Goal: Transaction & Acquisition: Purchase product/service

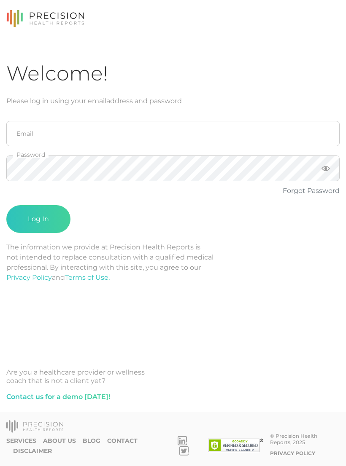
scroll to position [13, 0]
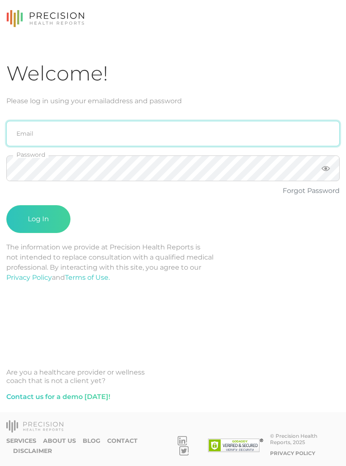
type input "emily.diaz@crafthealth.com"
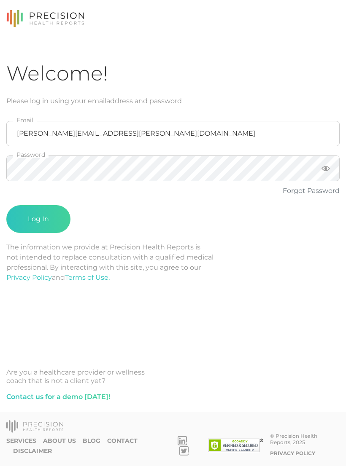
click at [38, 206] on button "Log In" at bounding box center [38, 219] width 64 height 28
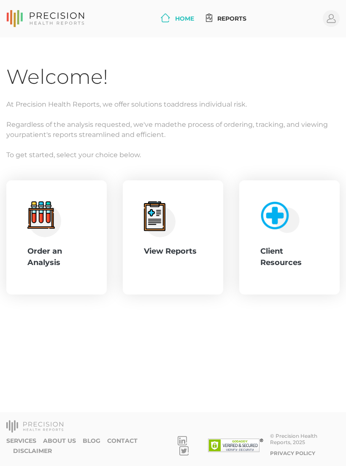
click at [60, 254] on div "Order an Analysis" at bounding box center [56, 257] width 58 height 23
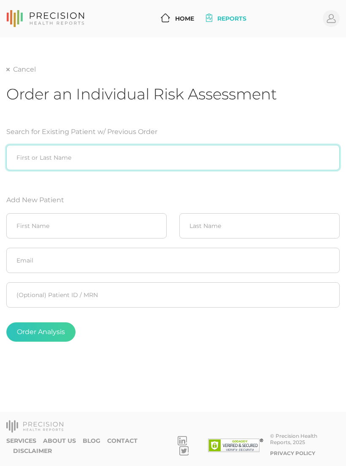
click at [129, 151] on input "search" at bounding box center [172, 157] width 333 height 25
type input "[PERSON_NAME]"
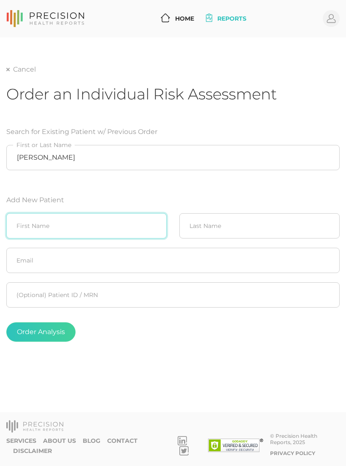
click at [47, 220] on input "text" at bounding box center [86, 225] width 160 height 25
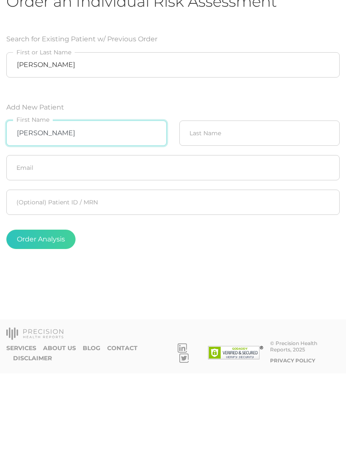
type input "Cassandra"
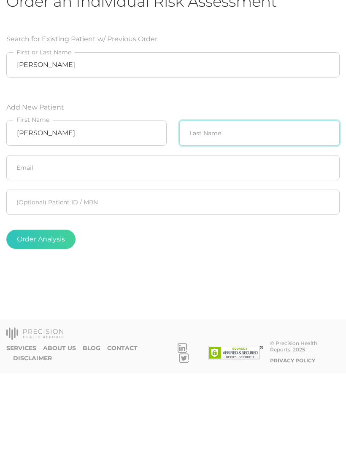
click at [244, 213] on input "text" at bounding box center [259, 225] width 160 height 25
type input "Asleson"
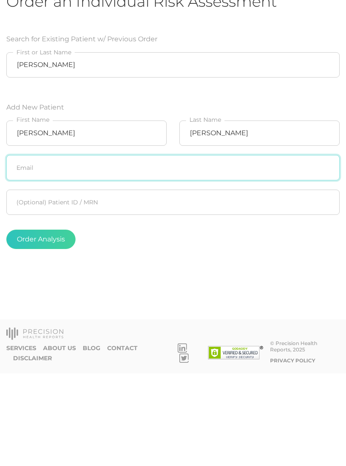
click at [210, 248] on input "text" at bounding box center [172, 260] width 333 height 25
type input "C"
type input "[EMAIL_ADDRESS][PERSON_NAME][DOMAIN_NAME]"
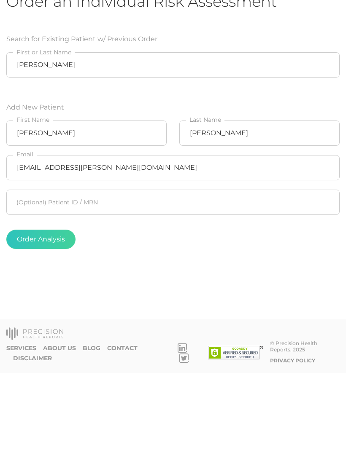
click at [228, 322] on div "Order Analysis" at bounding box center [172, 331] width 333 height 19
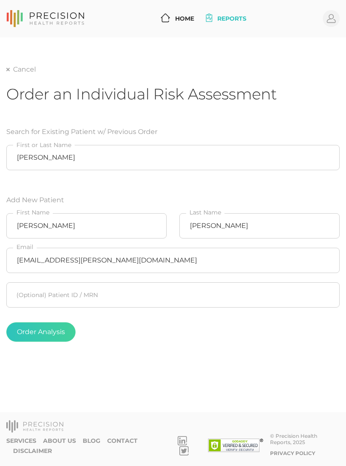
click at [49, 322] on button "Order Analysis" at bounding box center [40, 331] width 69 height 19
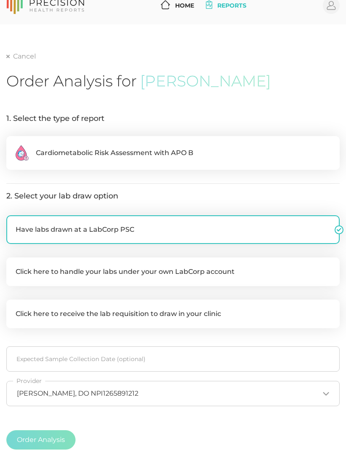
click at [177, 150] on span "Cardiometabolic Risk Assessment with APO B" at bounding box center [114, 153] width 157 height 10
click at [13, 145] on input ".cls-2{fill:#fa759e}.cls-4{fill:#ffd7e5}.cls-8{fill:#3a2c60} Cardiometabolic Ri…" at bounding box center [9, 140] width 7 height 8
radio input "true"
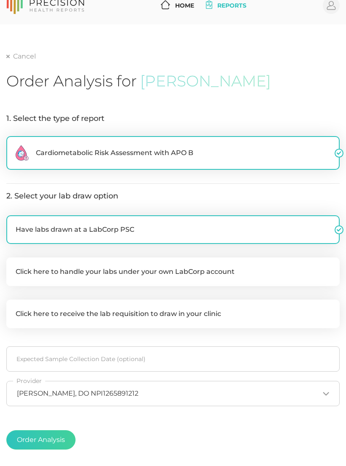
click at [199, 269] on label "Click here to handle your labs under your own LabCorp account" at bounding box center [172, 272] width 333 height 29
click at [13, 266] on input "Click here to handle your labs under your own LabCorp account" at bounding box center [9, 262] width 7 height 8
checkbox input "true"
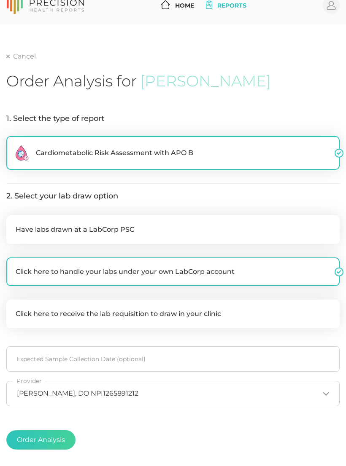
checkbox input "false"
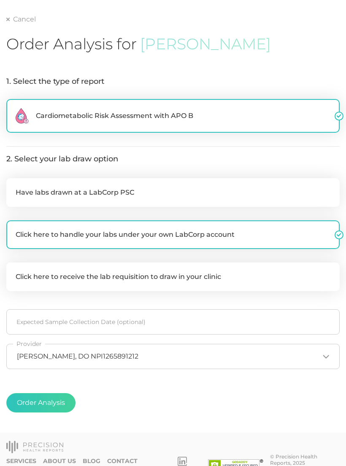
scroll to position [58, 0]
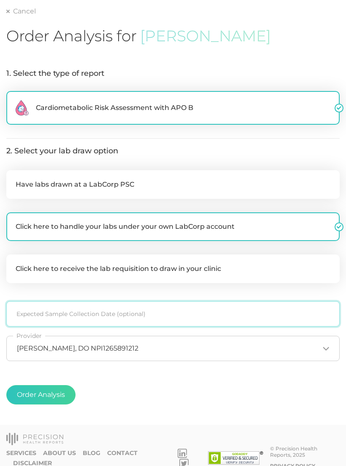
click at [107, 311] on input at bounding box center [172, 313] width 333 height 25
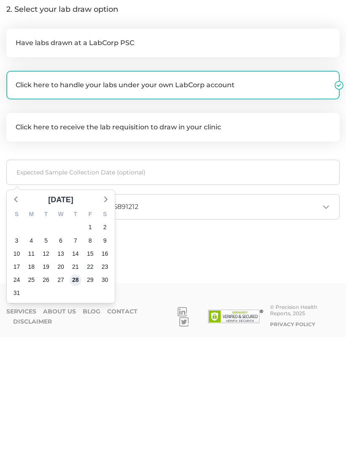
click at [78, 403] on span "28" at bounding box center [76, 409] width 12 height 12
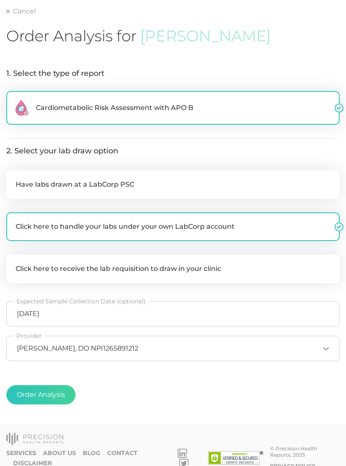
click at [52, 397] on button "Order Analysis" at bounding box center [40, 394] width 69 height 19
radio input "false"
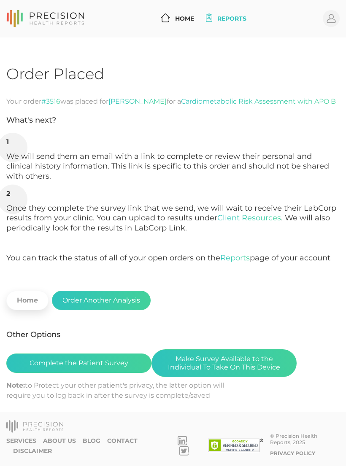
click at [234, 370] on button "Make Survey Available to the Individual To Take On This Device" at bounding box center [223, 363] width 145 height 28
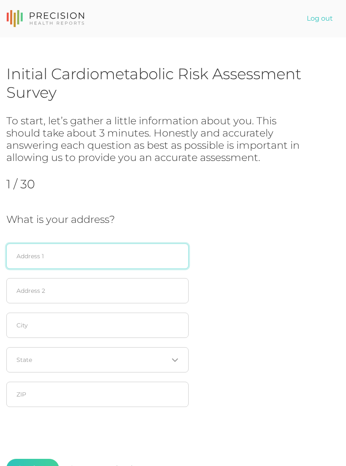
click at [83, 258] on input "text" at bounding box center [97, 256] width 182 height 25
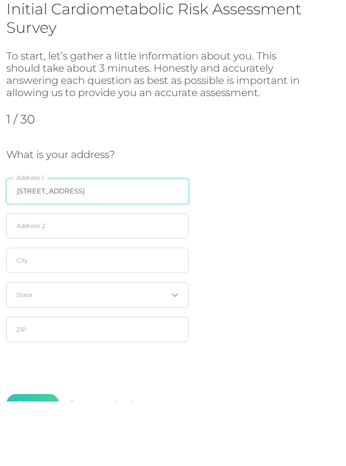
type input "[STREET_ADDRESS]"
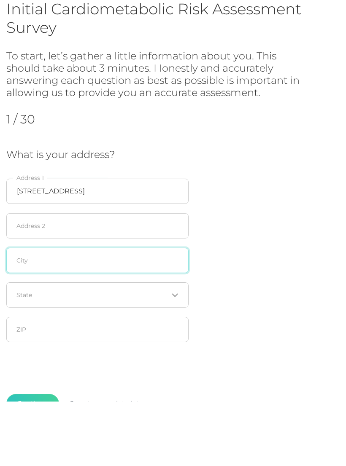
click at [92, 313] on input "text" at bounding box center [97, 325] width 182 height 25
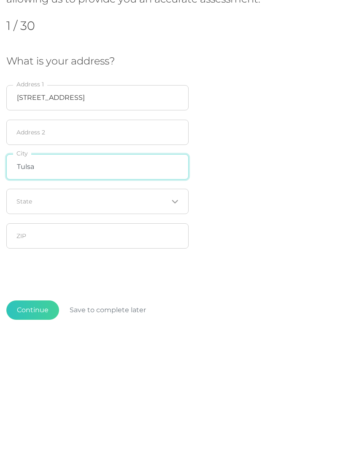
type input "Tulsa"
click at [175, 318] on div "Loading..." at bounding box center [97, 330] width 182 height 25
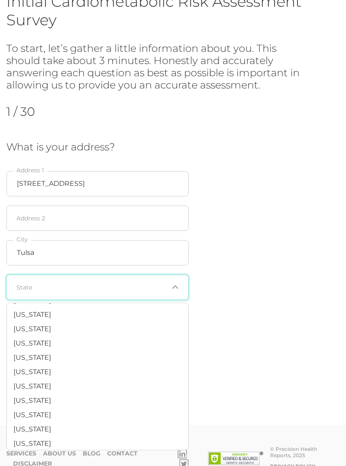
scroll to position [532, 0]
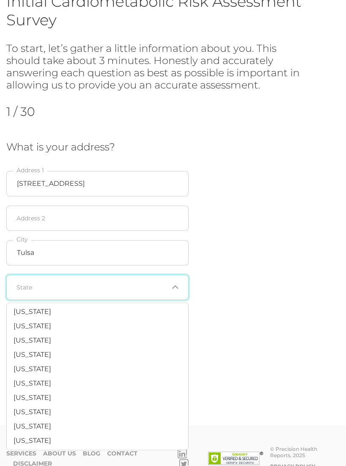
click at [57, 362] on li "[US_STATE]" at bounding box center [97, 369] width 181 height 14
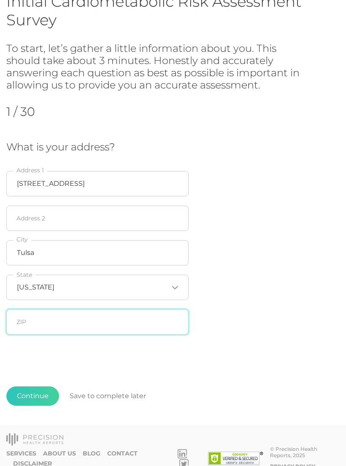
click at [20, 319] on input "text" at bounding box center [97, 321] width 182 height 25
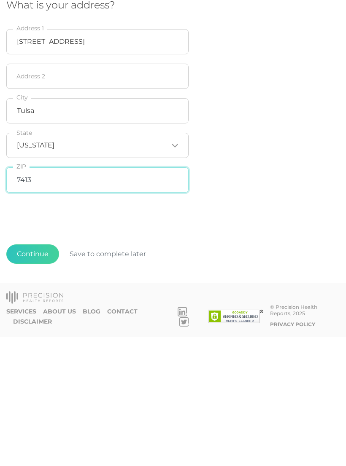
type input "74136"
click at [25, 373] on button "Continue" at bounding box center [32, 382] width 53 height 19
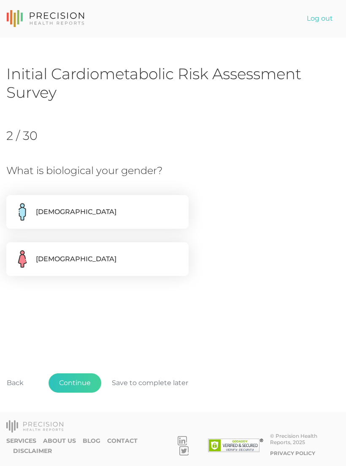
click at [130, 258] on label "[DEMOGRAPHIC_DATA]" at bounding box center [97, 259] width 182 height 34
click at [13, 251] on input "[DEMOGRAPHIC_DATA]" at bounding box center [9, 246] width 7 height 8
radio input "true"
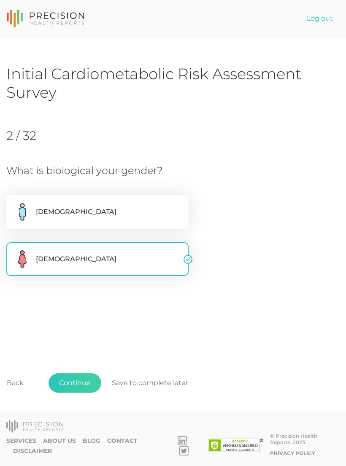
click at [64, 393] on button "Continue" at bounding box center [74, 382] width 53 height 19
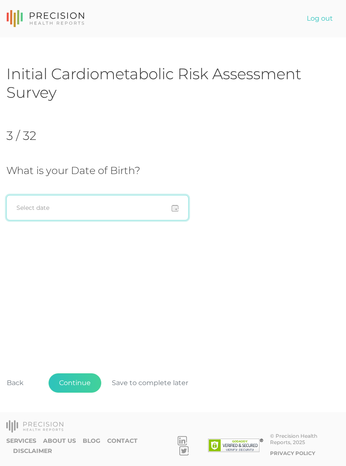
click at [113, 207] on input at bounding box center [97, 207] width 182 height 25
type input "[DATE]"
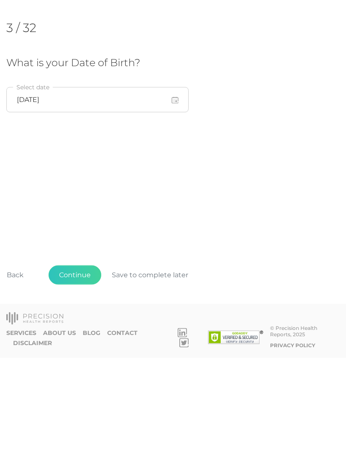
click at [86, 373] on button "Continue" at bounding box center [74, 382] width 53 height 19
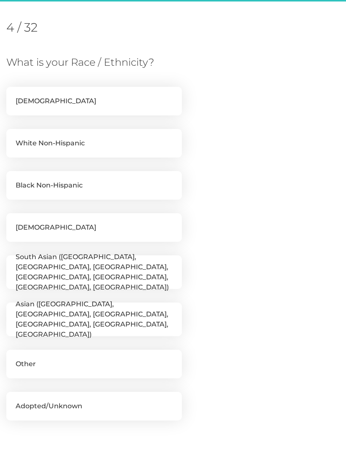
scroll to position [115, 0]
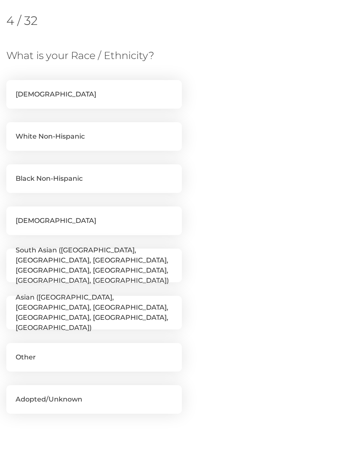
click at [144, 142] on label "White Non-Hispanic" at bounding box center [93, 136] width 175 height 29
click at [13, 131] on input "White Non-Hispanic" at bounding box center [9, 126] width 7 height 8
checkbox input "true"
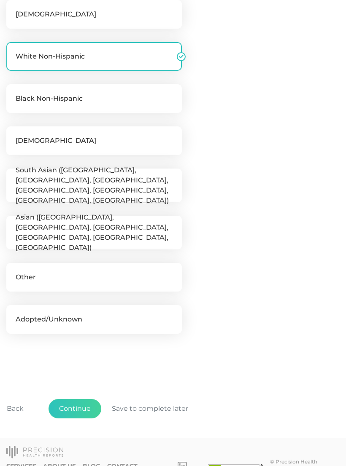
scroll to position [207, 0]
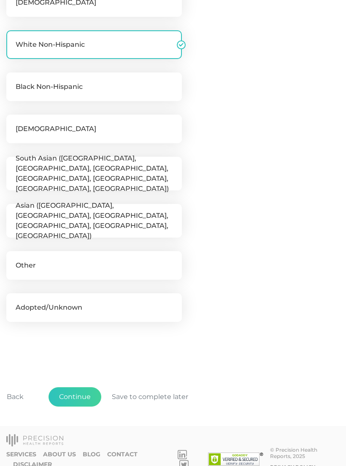
click at [88, 398] on button "Continue" at bounding box center [74, 396] width 53 height 19
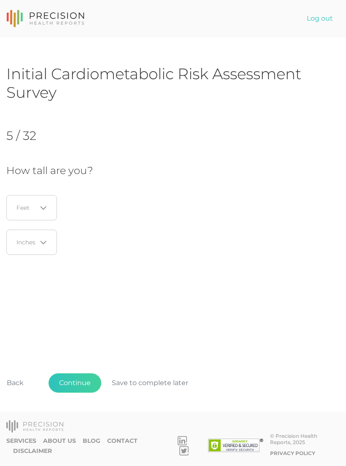
click at [49, 204] on div "Loading..." at bounding box center [31, 207] width 51 height 25
click at [37, 260] on li "5" at bounding box center [33, 263] width 67 height 14
click at [45, 246] on icon "Search for option" at bounding box center [43, 242] width 7 height 7
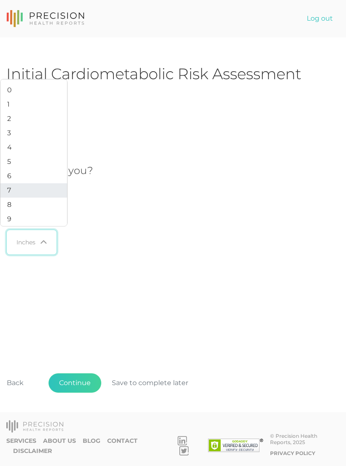
click at [36, 198] on li "7" at bounding box center [33, 190] width 67 height 14
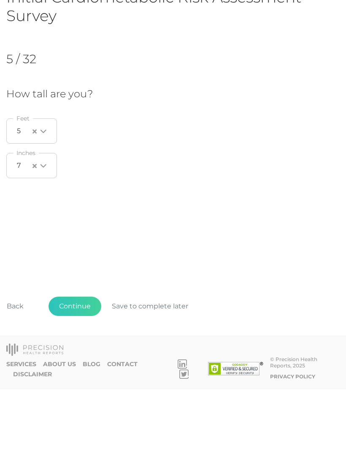
click at [85, 373] on button "Continue" at bounding box center [74, 382] width 53 height 19
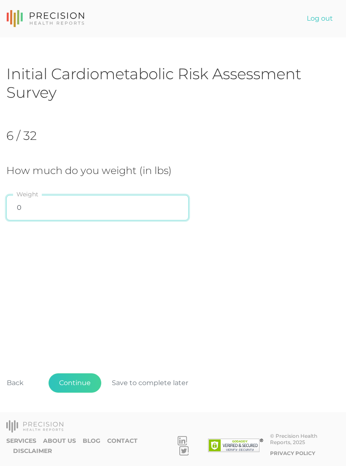
click at [106, 199] on input "0" at bounding box center [97, 207] width 182 height 25
type input "122"
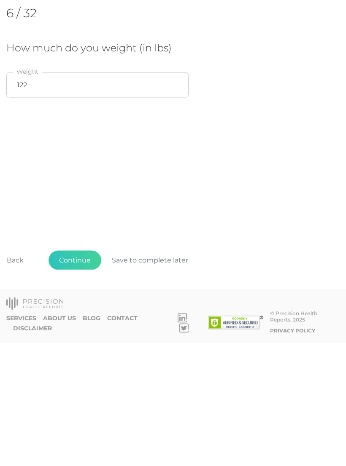
click at [83, 373] on button "Continue" at bounding box center [74, 382] width 53 height 19
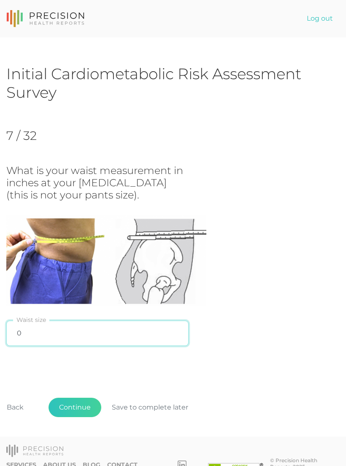
click at [157, 325] on input "0" at bounding box center [97, 333] width 182 height 25
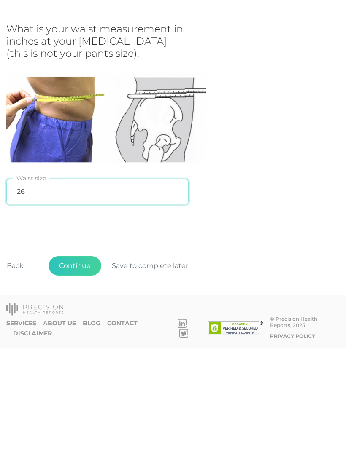
type input "2"
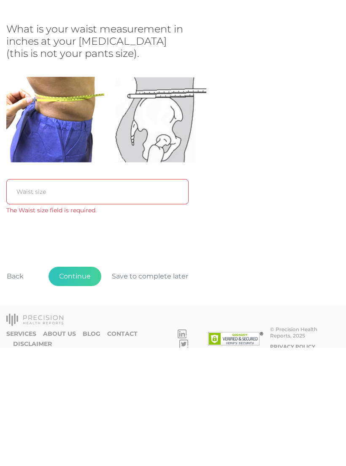
click at [139, 142] on h3 "What is your waist measurement in inches at your [MEDICAL_DATA] (this is not yo…" at bounding box center [106, 160] width 200 height 36
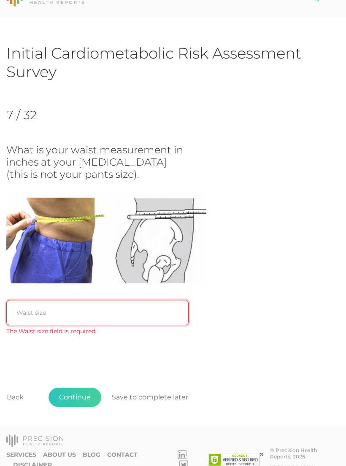
click at [115, 309] on input "text" at bounding box center [97, 312] width 182 height 25
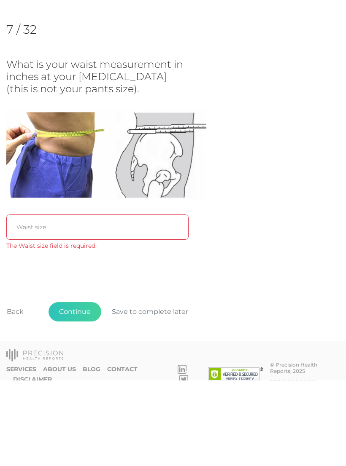
click at [160, 388] on button "Save to complete later" at bounding box center [149, 397] width 97 height 19
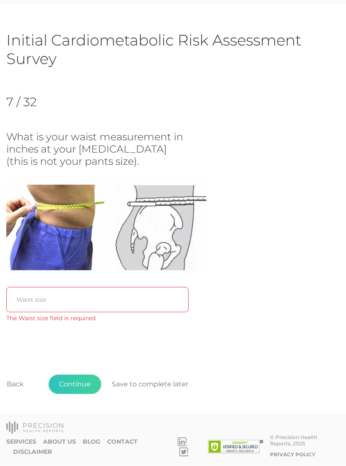
scroll to position [34, 0]
click at [124, 298] on input "text" at bounding box center [97, 299] width 182 height 25
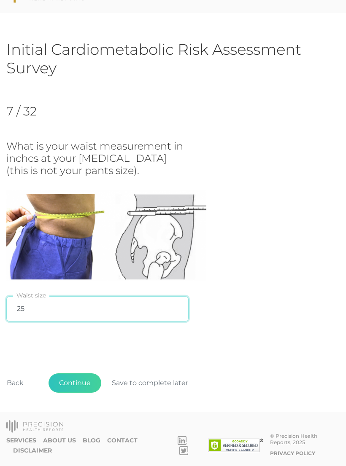
scroll to position [23, 0]
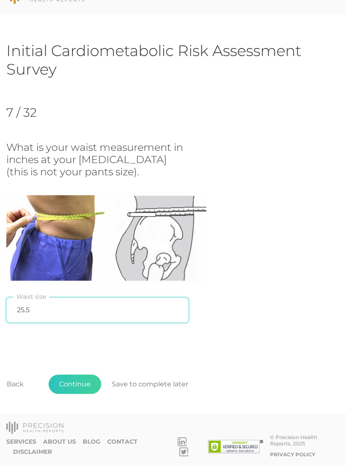
type input "25.5"
click at [274, 249] on div "What is your waist measurement in inches at your [MEDICAL_DATA] (this is not yo…" at bounding box center [172, 235] width 333 height 186
click at [81, 380] on button "Continue" at bounding box center [74, 384] width 53 height 19
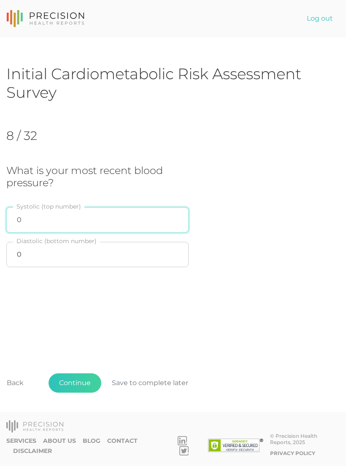
click at [123, 211] on input "0" at bounding box center [97, 219] width 182 height 25
type input "102"
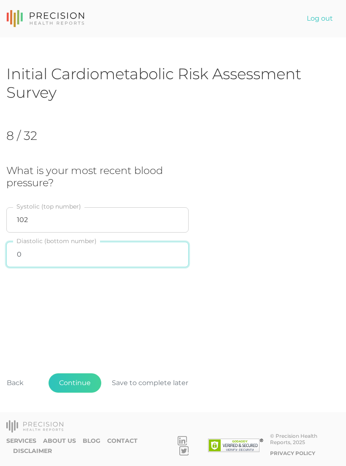
click at [88, 249] on input "0" at bounding box center [97, 254] width 182 height 25
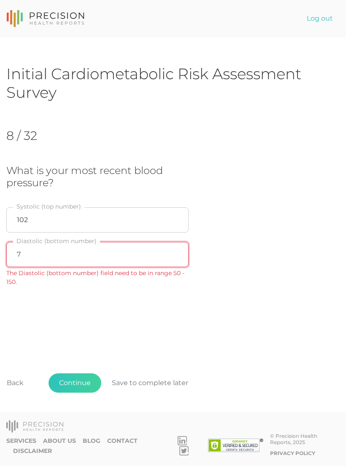
type input "72"
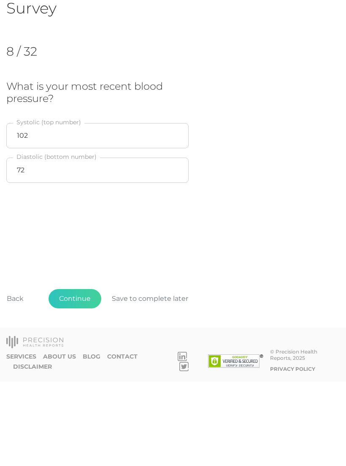
click at [81, 373] on button "Continue" at bounding box center [74, 382] width 53 height 19
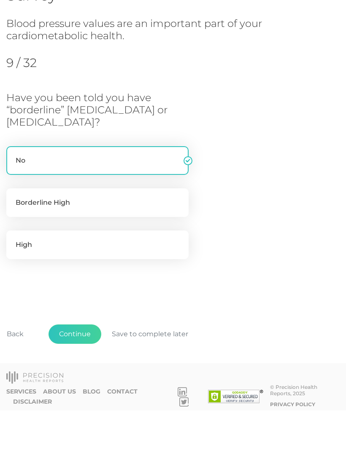
scroll to position [46, 0]
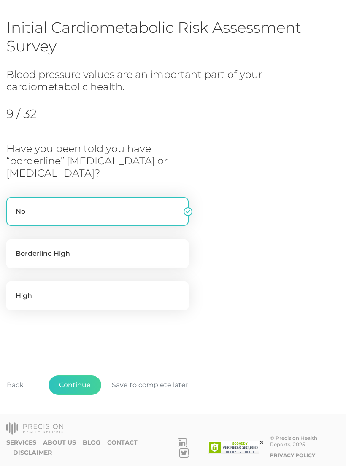
click at [89, 381] on button "Continue" at bounding box center [74, 385] width 53 height 19
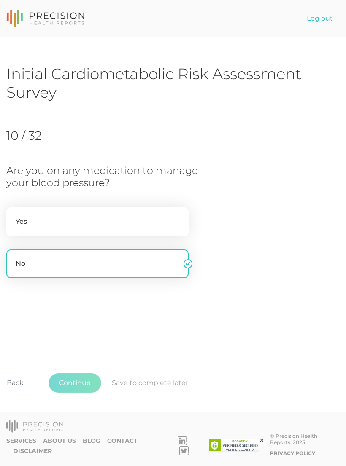
scroll to position [13, 0]
click at [87, 380] on button "Continue" at bounding box center [74, 382] width 53 height 19
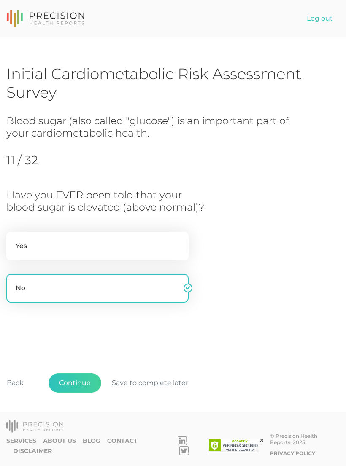
click at [91, 385] on button "Continue" at bounding box center [74, 382] width 53 height 19
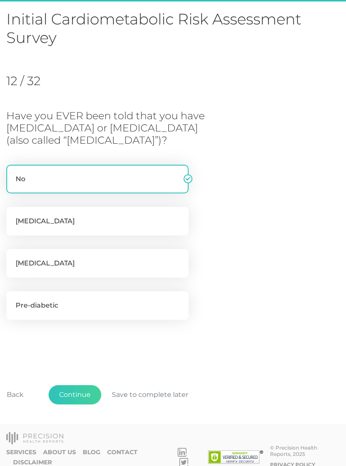
scroll to position [65, 0]
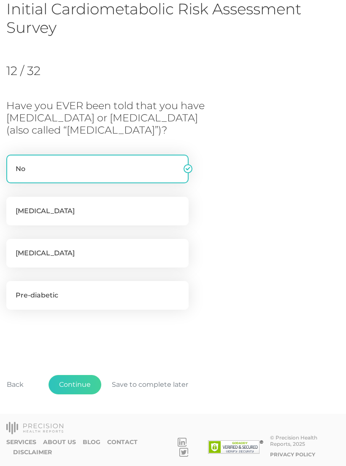
click at [89, 380] on button "Continue" at bounding box center [74, 384] width 53 height 19
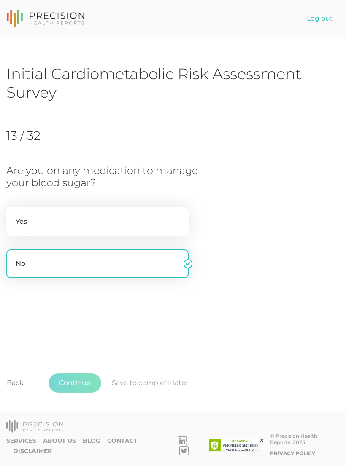
scroll to position [13, 0]
click at [89, 386] on button "Continue" at bounding box center [74, 382] width 53 height 19
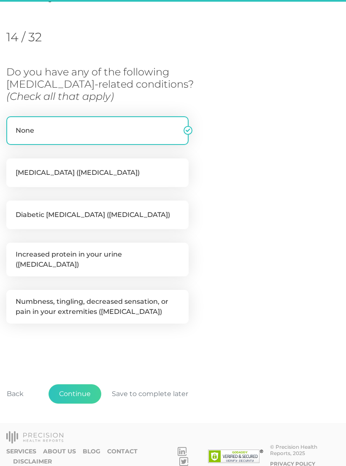
scroll to position [103, 0]
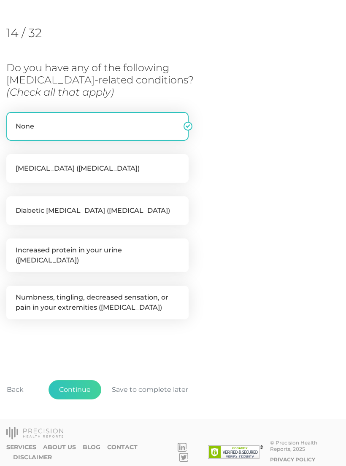
click at [95, 384] on button "Continue" at bounding box center [74, 389] width 53 height 19
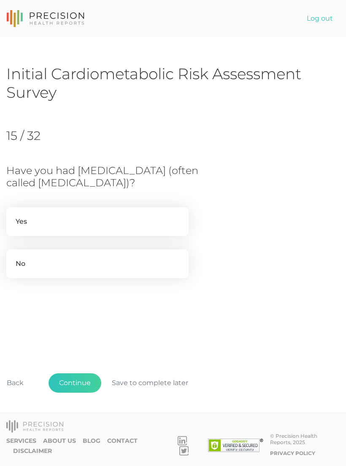
click at [142, 264] on label "No" at bounding box center [97, 264] width 182 height 29
click at [13, 258] on input "No" at bounding box center [9, 254] width 7 height 8
radio input "true"
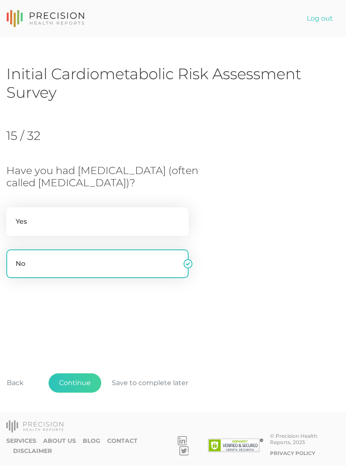
click at [89, 390] on button "Continue" at bounding box center [74, 382] width 53 height 19
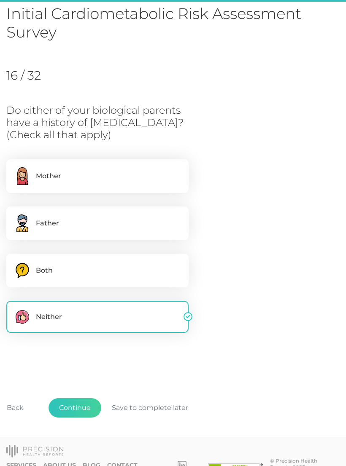
scroll to position [65, 0]
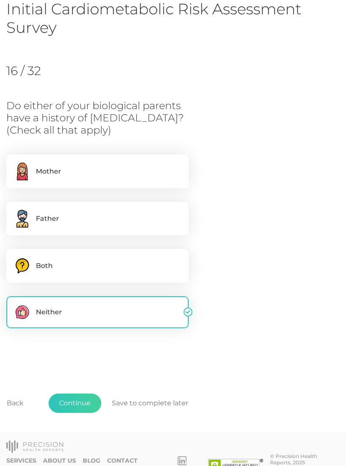
click at [78, 406] on button "Continue" at bounding box center [74, 403] width 53 height 19
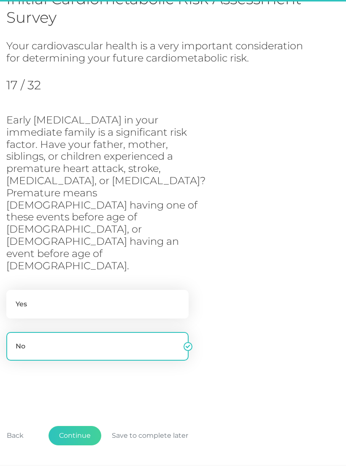
scroll to position [75, 0]
click at [91, 426] on button "Continue" at bounding box center [74, 435] width 53 height 19
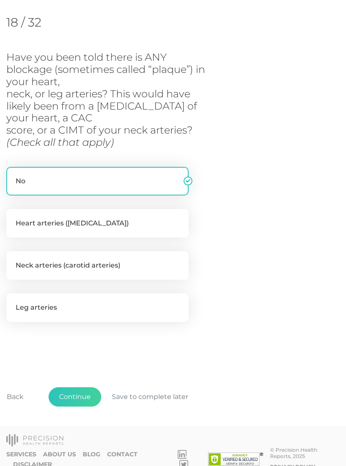
scroll to position [115, 0]
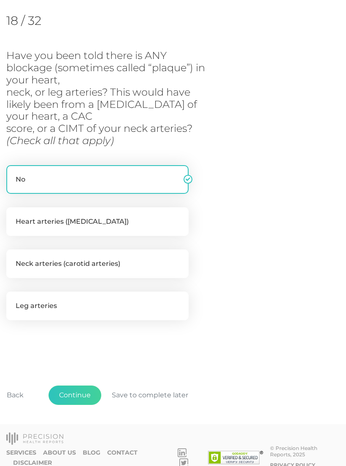
click at [89, 387] on button "Continue" at bounding box center [74, 395] width 53 height 19
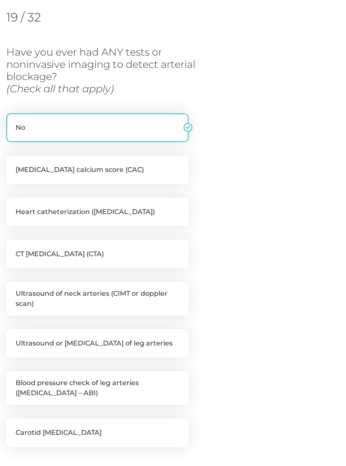
scroll to position [123, 0]
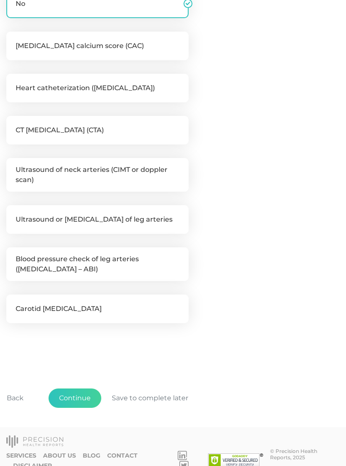
click at [86, 400] on button "Continue" at bounding box center [74, 398] width 53 height 19
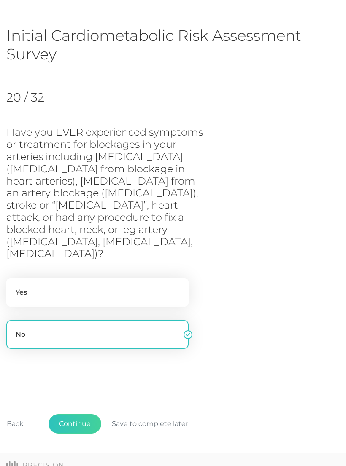
click at [91, 414] on button "Continue" at bounding box center [74, 423] width 53 height 19
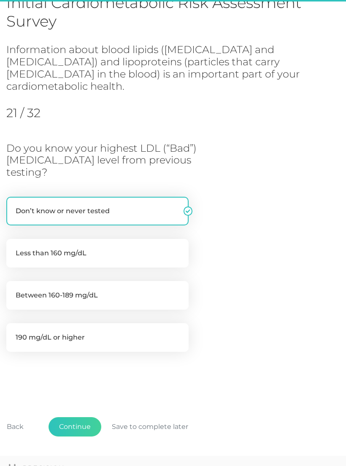
scroll to position [75, 0]
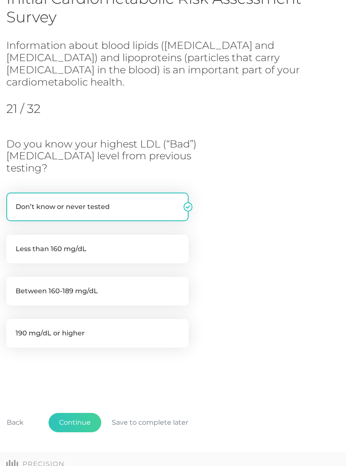
click at [93, 413] on button "Continue" at bounding box center [74, 422] width 53 height 19
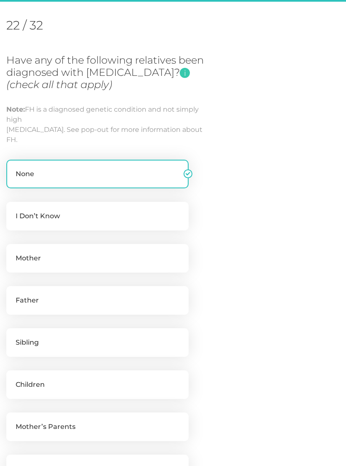
scroll to position [115, 0]
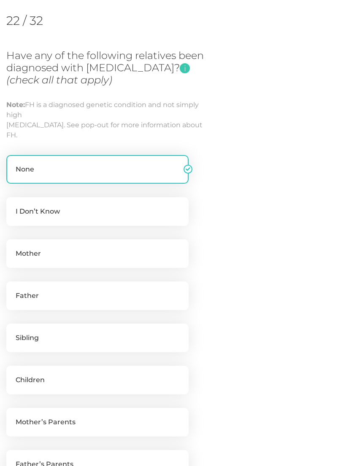
click at [172, 208] on label "I Don’t Know" at bounding box center [97, 211] width 182 height 29
click at [13, 206] on input "I Don’t Know" at bounding box center [9, 201] width 7 height 8
checkbox input "true"
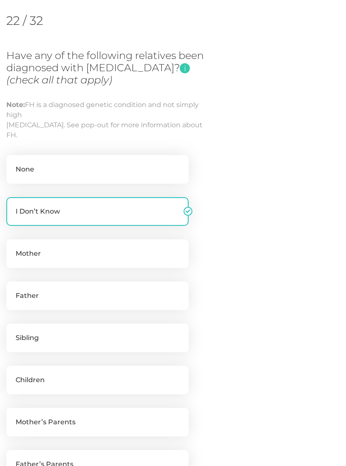
checkbox input "false"
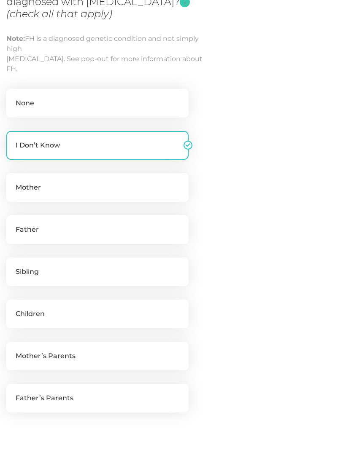
scroll to position [273, 0]
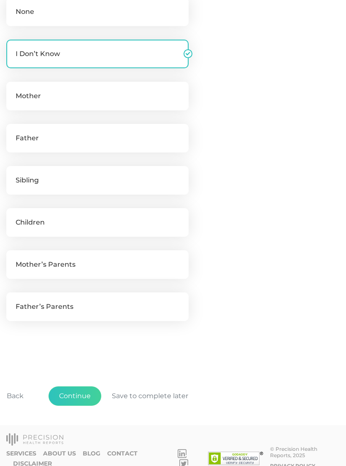
click at [94, 396] on button "Continue" at bounding box center [74, 396] width 53 height 19
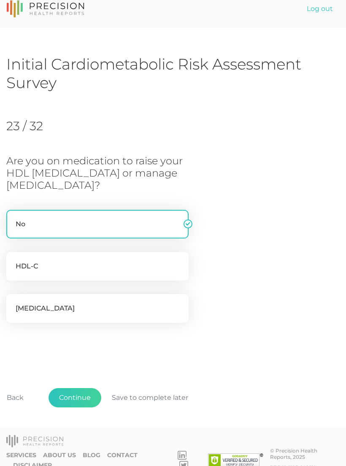
click at [91, 398] on button "Continue" at bounding box center [74, 397] width 53 height 19
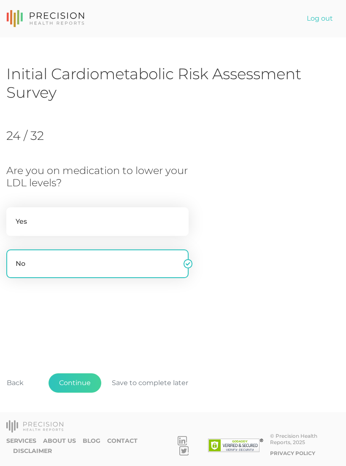
click at [94, 393] on button "Continue" at bounding box center [74, 382] width 53 height 19
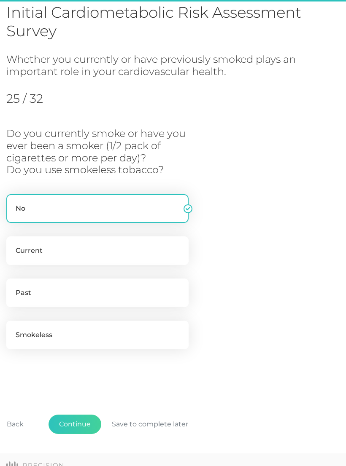
scroll to position [87, 0]
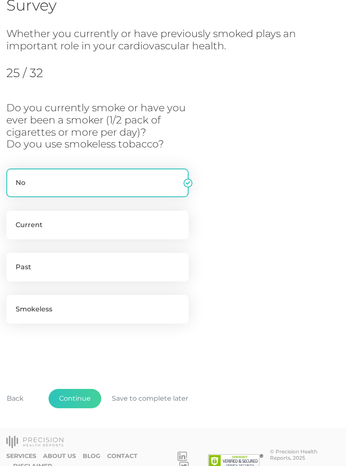
click at [90, 397] on button "Continue" at bounding box center [74, 398] width 53 height 19
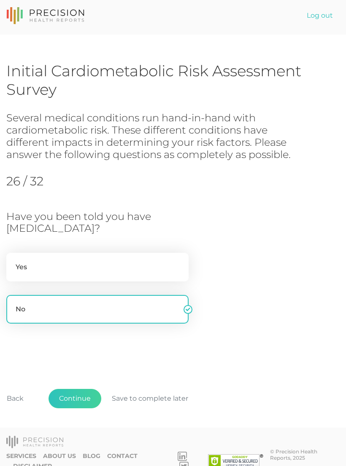
click at [90, 397] on button "Continue" at bounding box center [74, 398] width 53 height 19
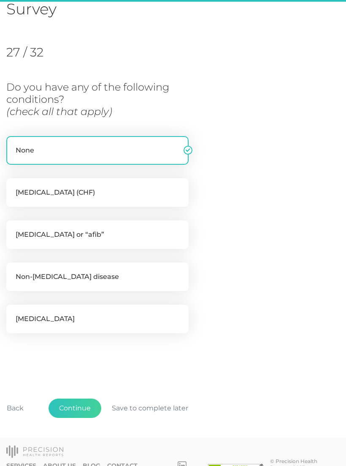
scroll to position [94, 0]
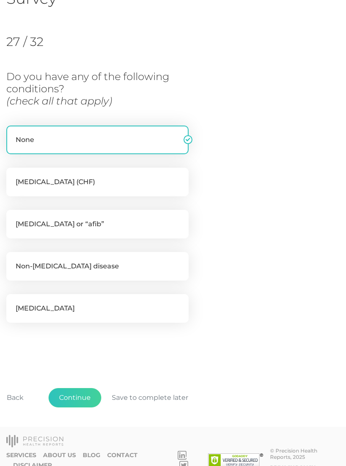
click at [86, 397] on button "Continue" at bounding box center [74, 397] width 53 height 19
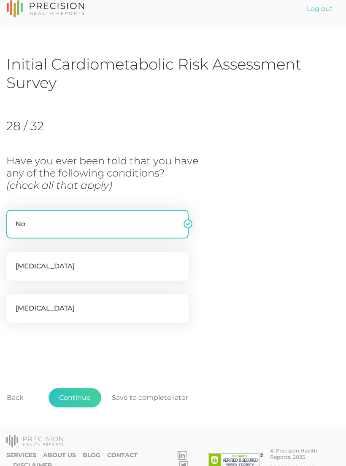
click at [93, 403] on button "Continue" at bounding box center [74, 397] width 53 height 19
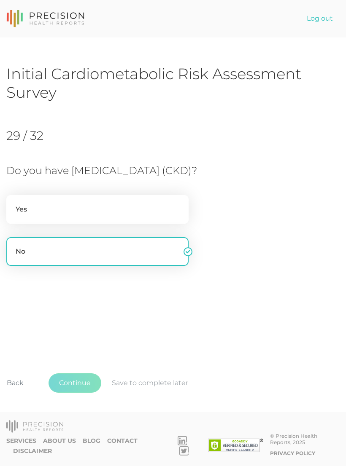
scroll to position [0, 0]
click at [92, 393] on button "Continue" at bounding box center [74, 382] width 53 height 19
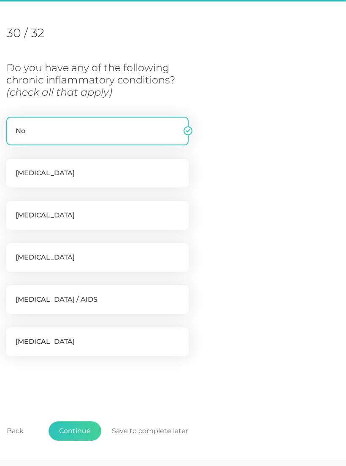
scroll to position [115, 0]
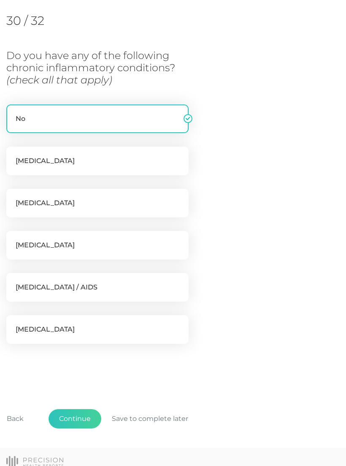
click at [91, 417] on button "Continue" at bounding box center [74, 418] width 53 height 19
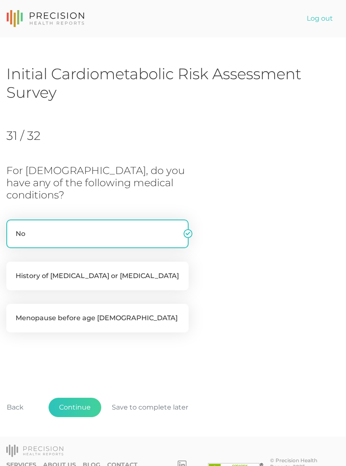
click at [86, 401] on button "Continue" at bounding box center [74, 407] width 53 height 19
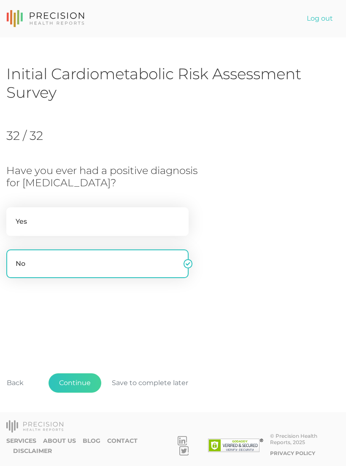
click at [166, 233] on label "Yes" at bounding box center [97, 221] width 182 height 29
click at [13, 216] on input "Yes" at bounding box center [9, 211] width 7 height 8
radio input "true"
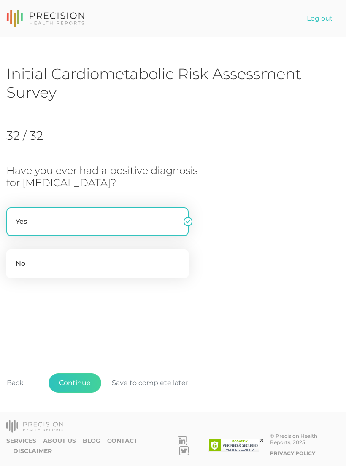
click at [89, 393] on button "Continue" at bounding box center [74, 382] width 53 height 19
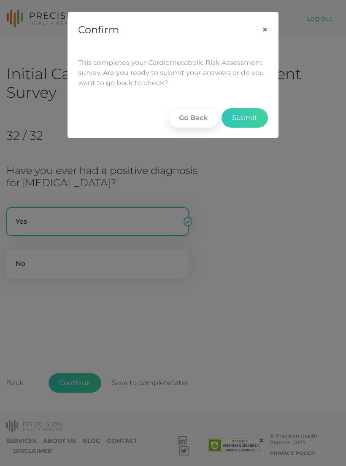
click at [249, 119] on button "Submit" at bounding box center [244, 117] width 46 height 19
